Goal: Navigation & Orientation: Find specific page/section

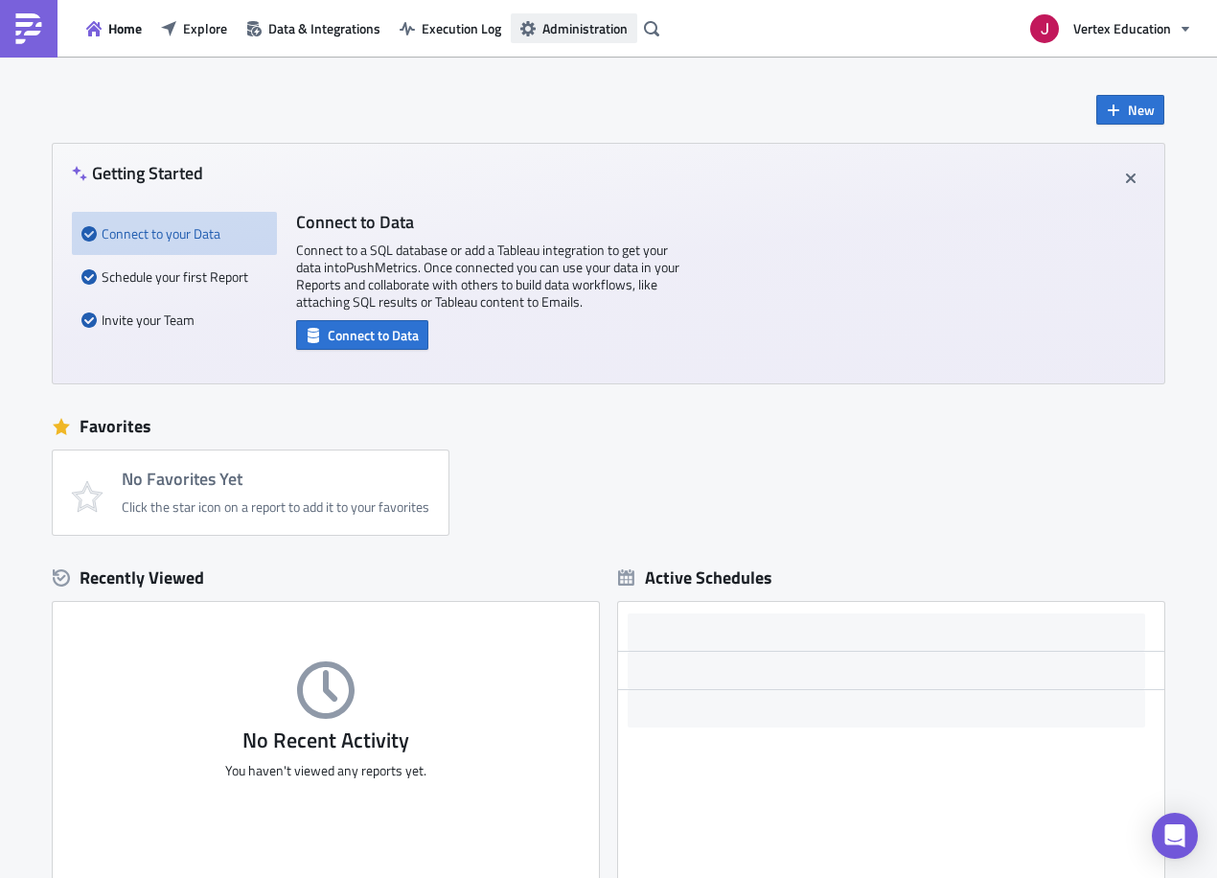
click at [572, 30] on span "Administration" at bounding box center [584, 28] width 85 height 20
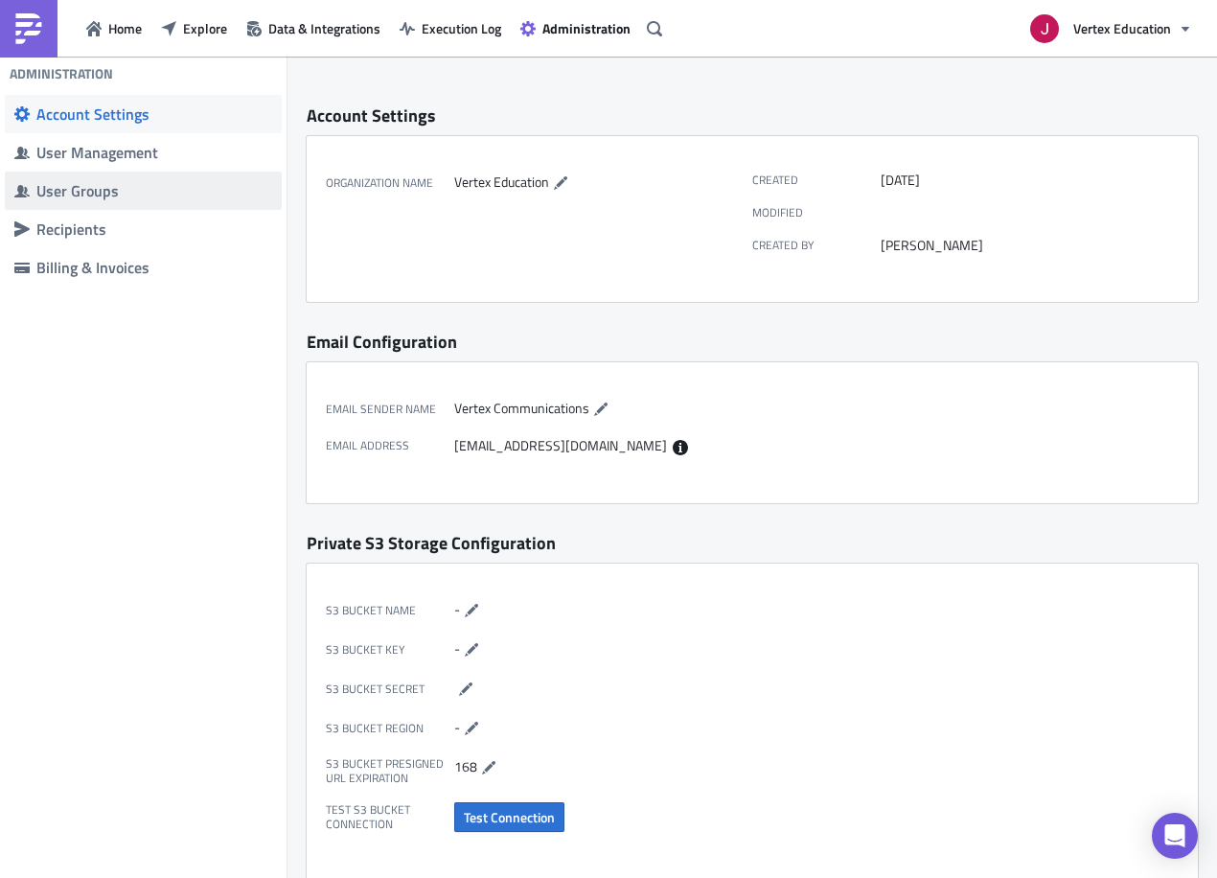
click at [115, 184] on div "User Groups" at bounding box center [154, 190] width 236 height 19
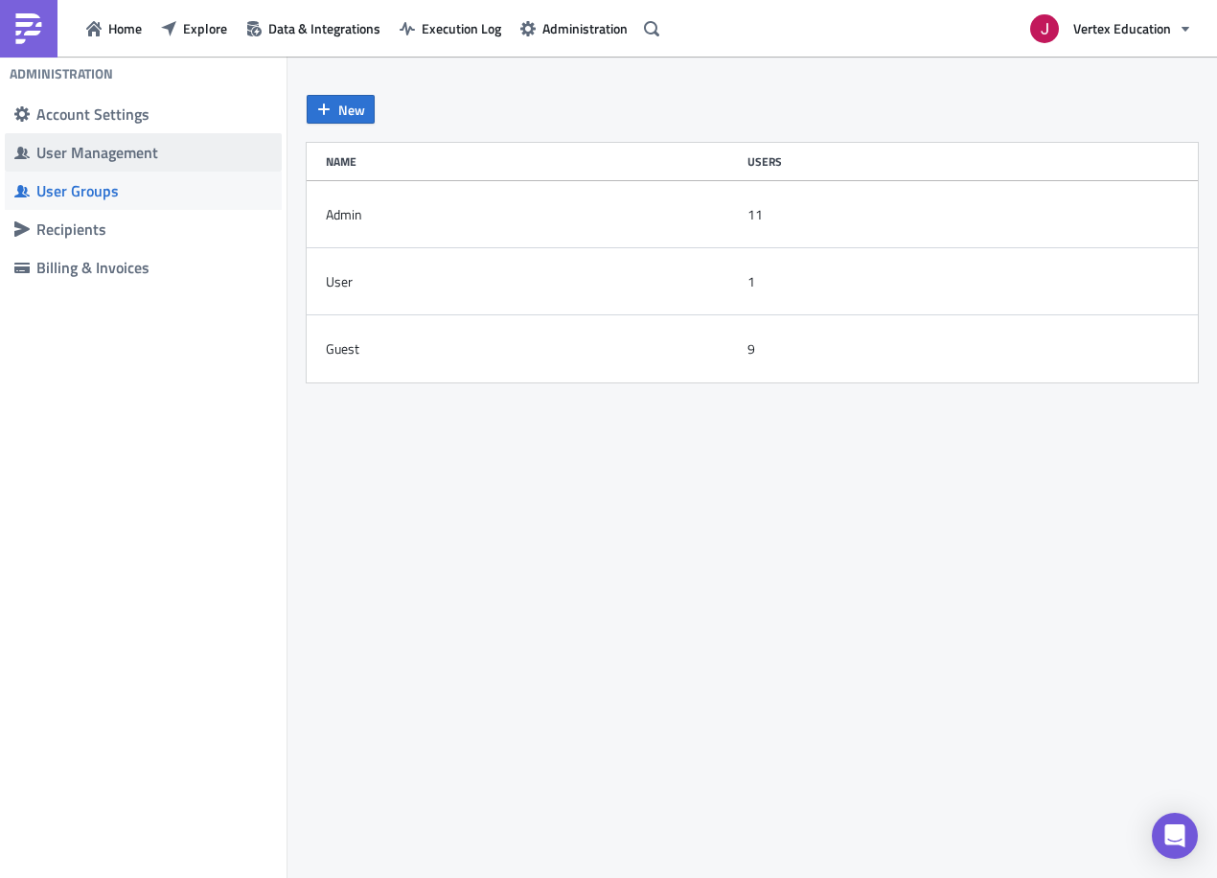
click at [136, 161] on div "User Management" at bounding box center [154, 152] width 236 height 19
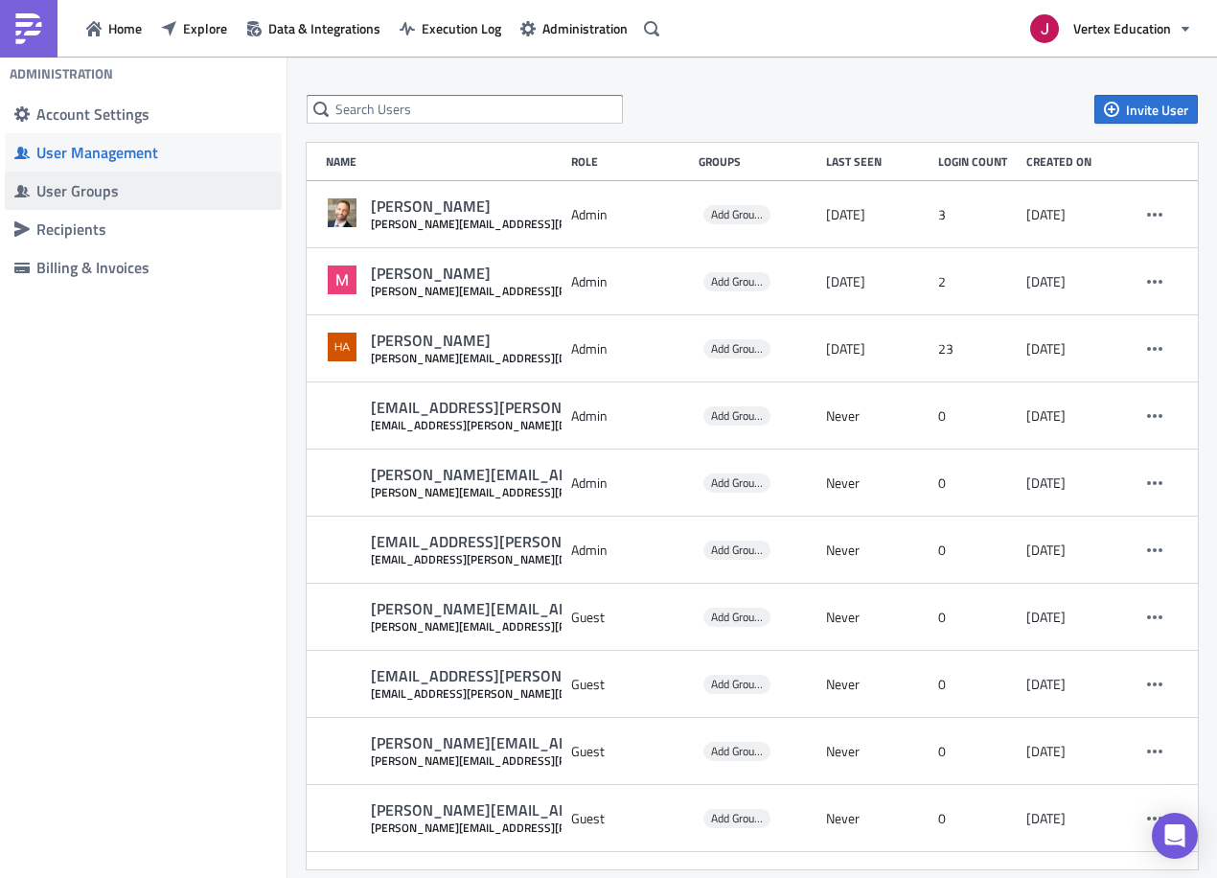
click at [106, 197] on div "User Groups" at bounding box center [154, 190] width 236 height 19
